Goal: Task Accomplishment & Management: Use online tool/utility

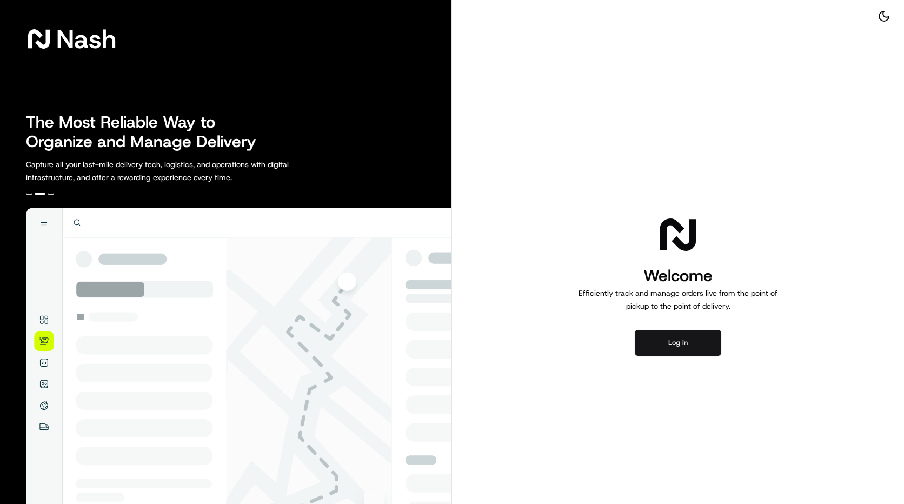
click at [669, 343] on button "Log in" at bounding box center [678, 343] width 87 height 26
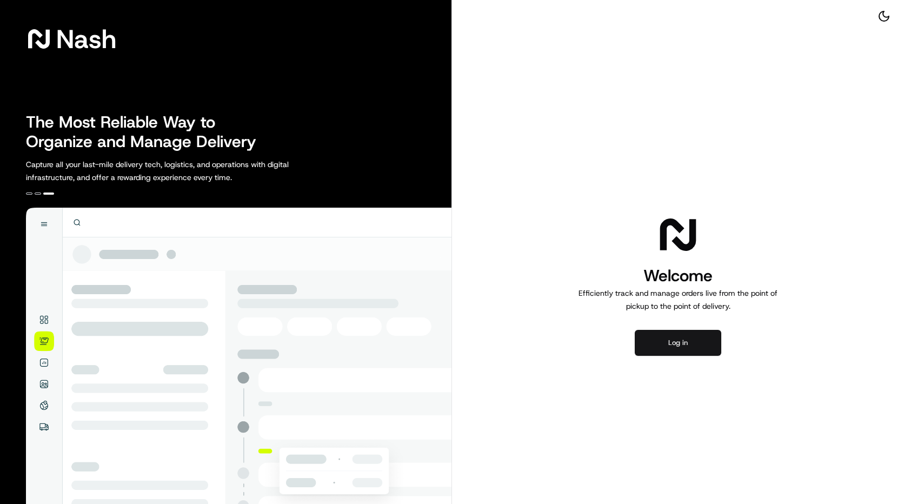
click at [680, 341] on button "Log in" at bounding box center [678, 343] width 87 height 26
